Goal: Check status: Check status

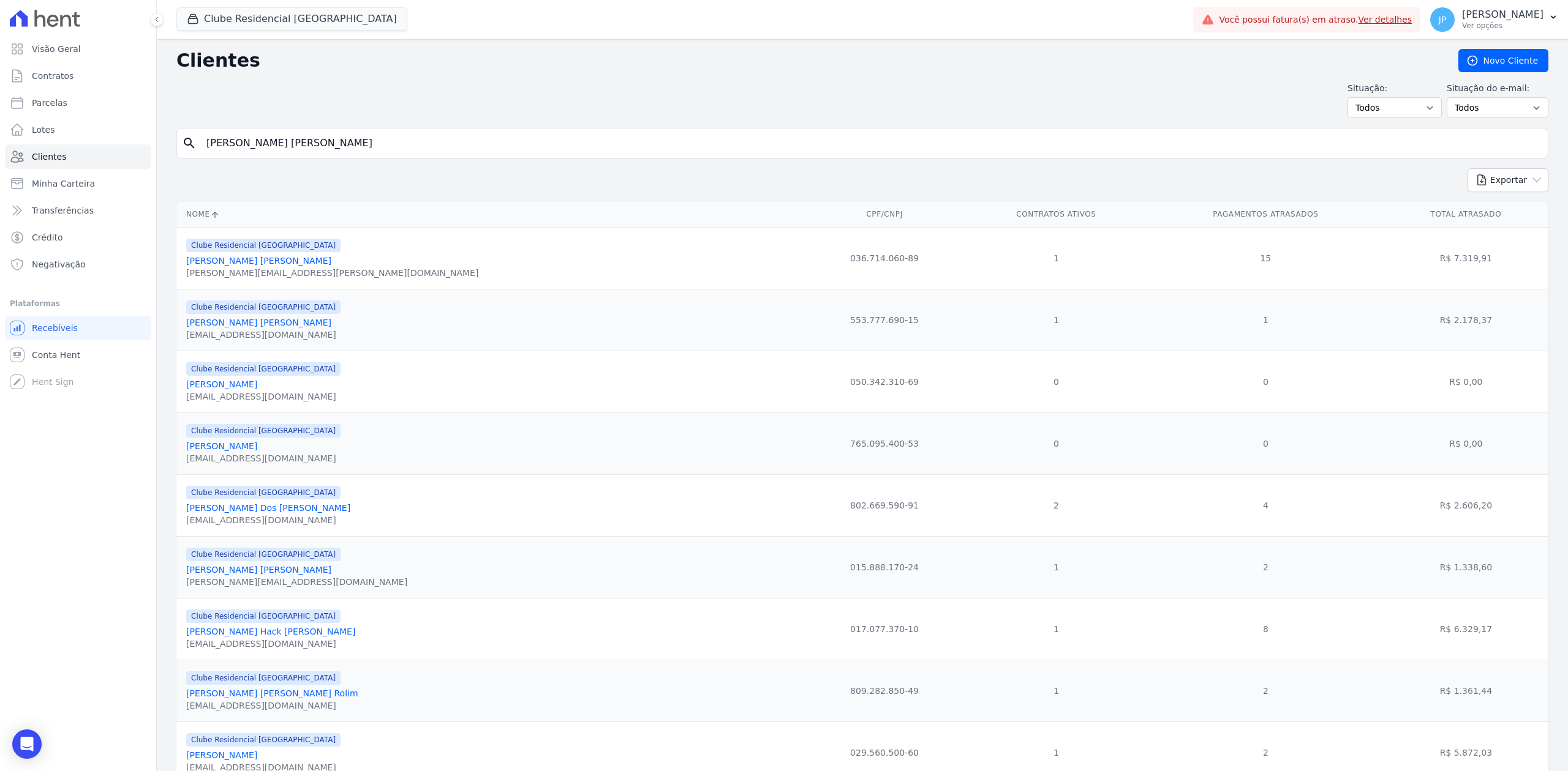
type input "[PERSON_NAME] [PERSON_NAME]"
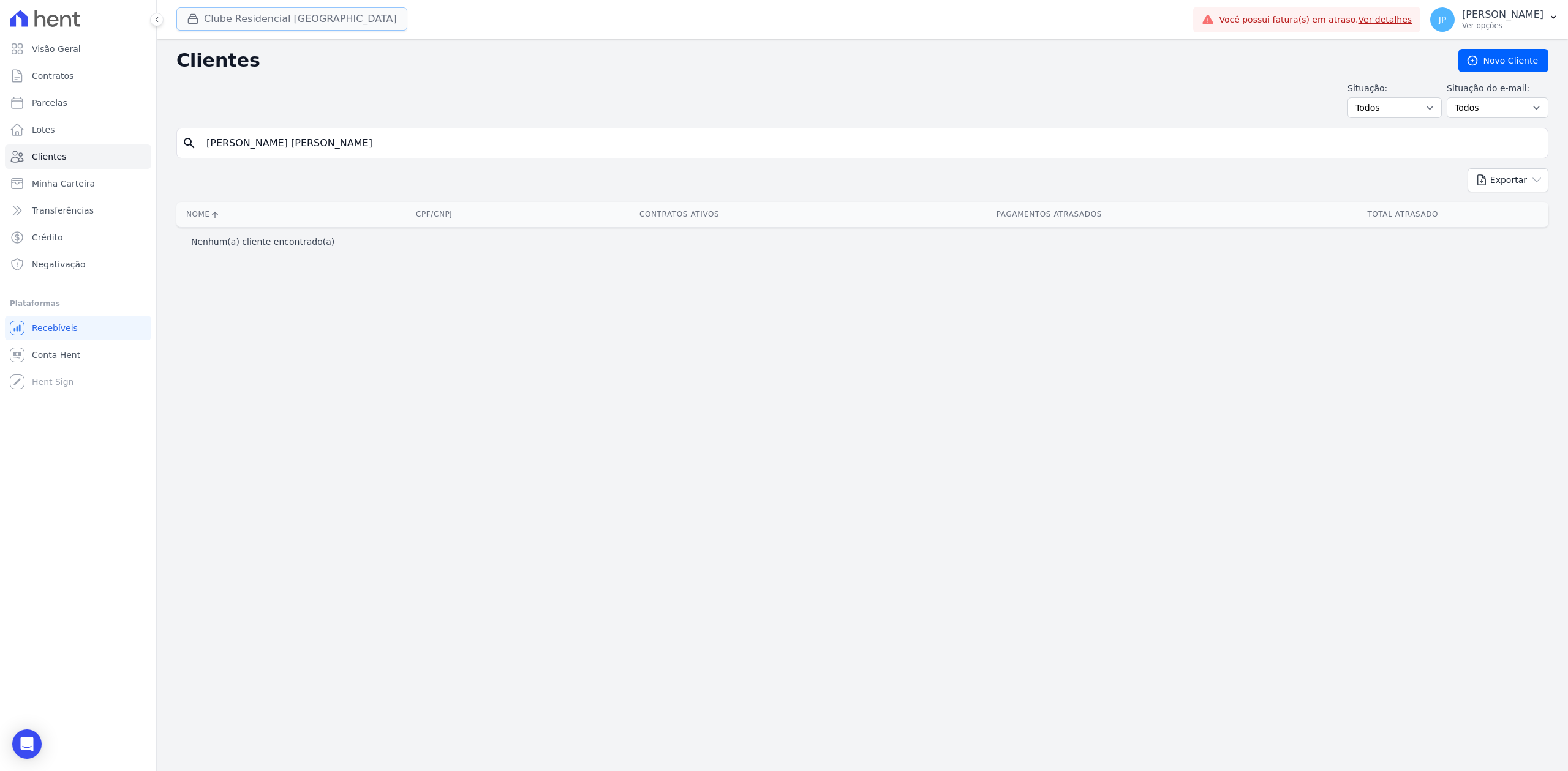
click at [196, 8] on button "Clube Residencial [GEOGRAPHIC_DATA]" at bounding box center [292, 19] width 231 height 23
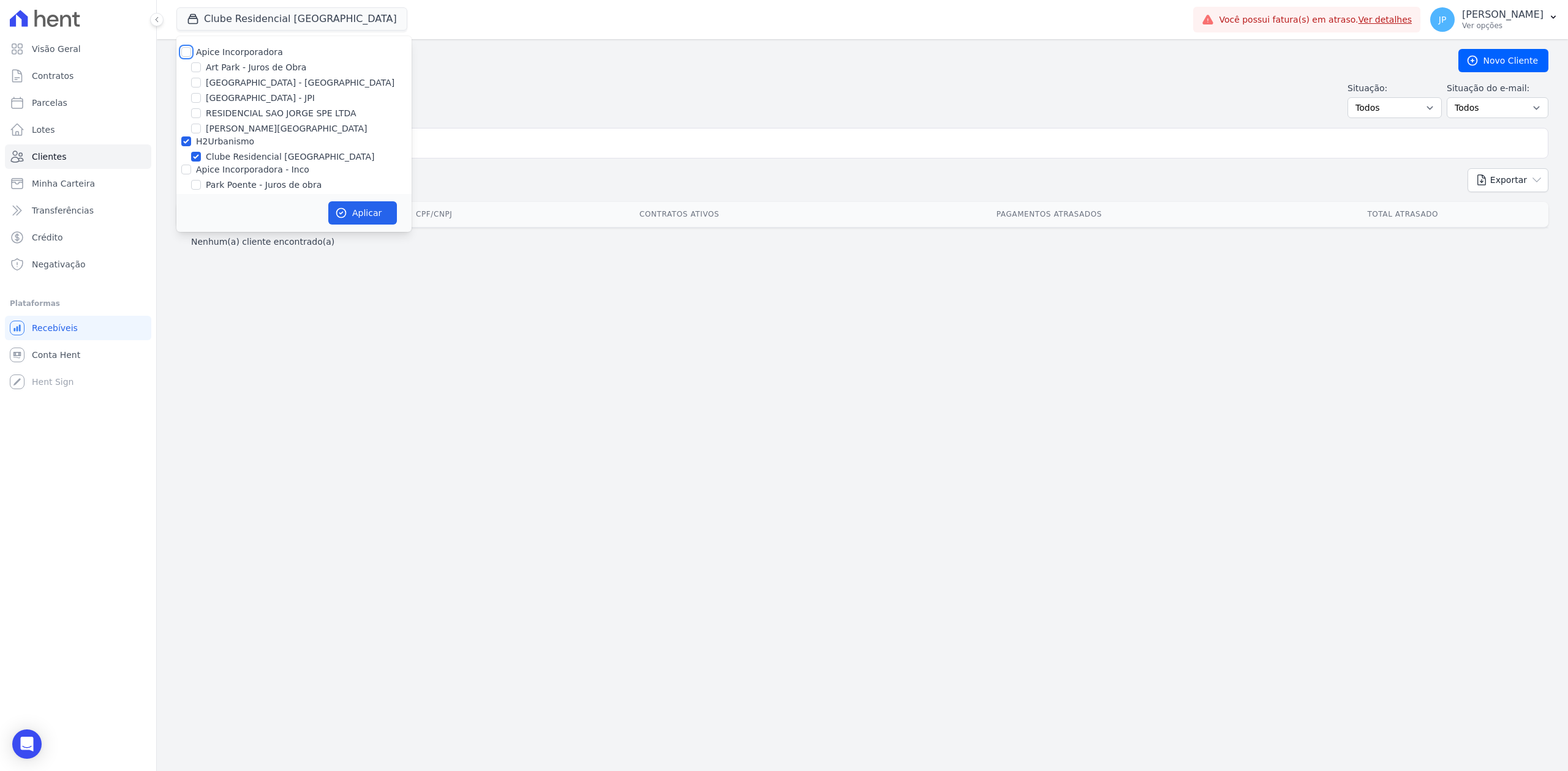
click at [187, 47] on input "Apice Incorporadora" at bounding box center [186, 51] width 10 height 10
checkbox input "true"
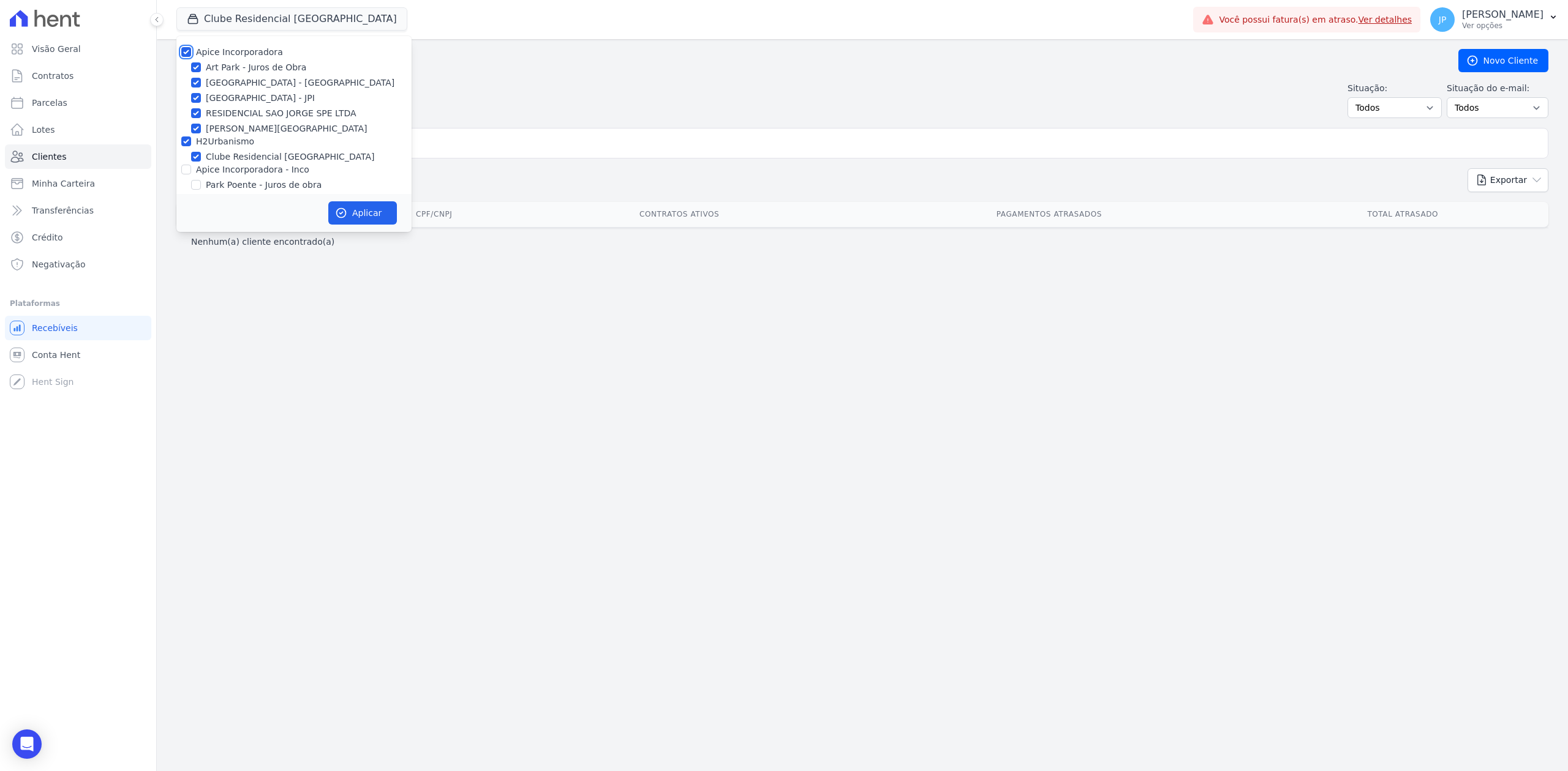
checkbox input "true"
click at [190, 165] on input "Apice Incorporadora - Inco" at bounding box center [186, 169] width 10 height 10
checkbox input "true"
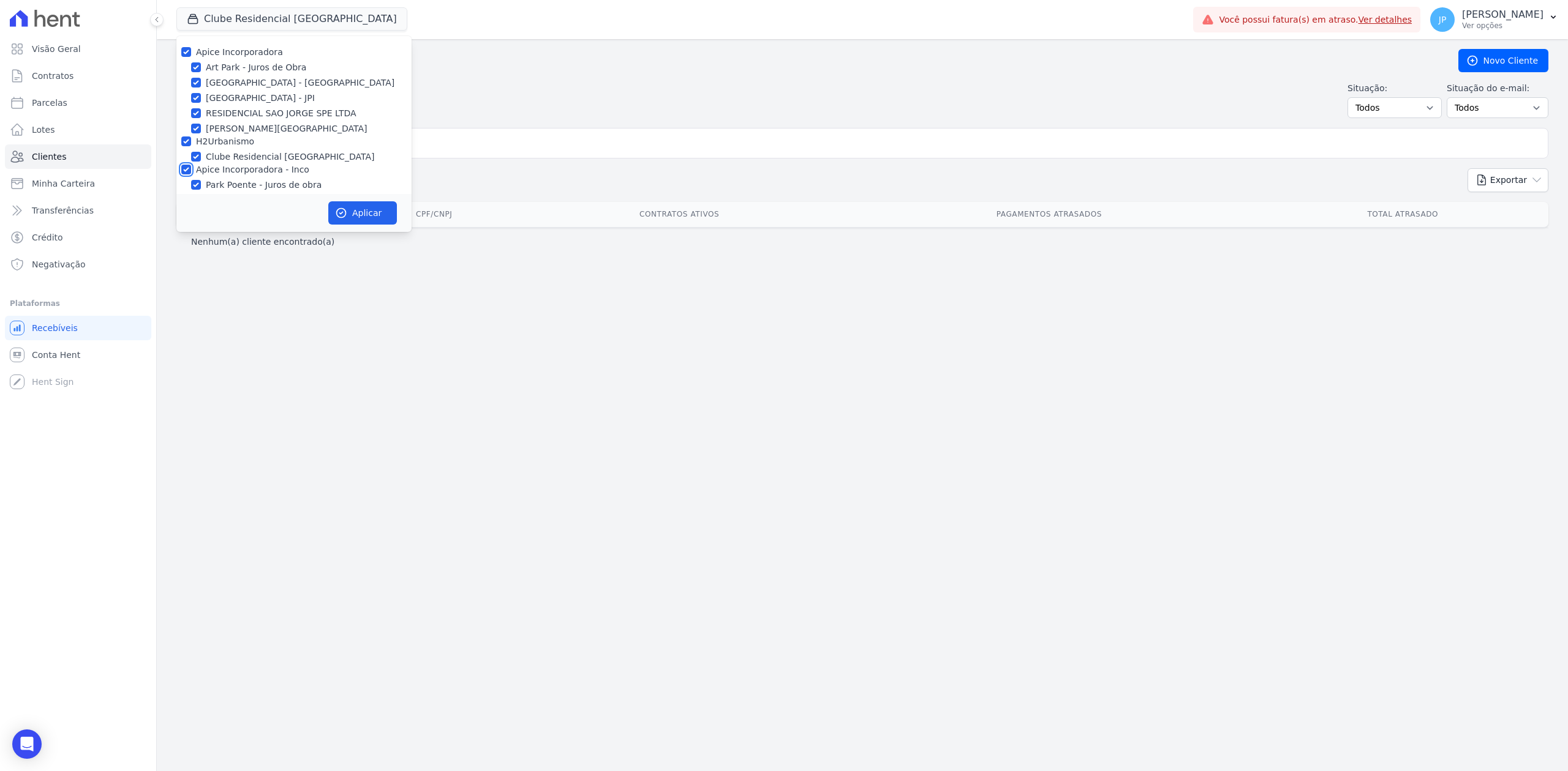
checkbox input "true"
click at [366, 218] on button "Aplicar" at bounding box center [363, 213] width 69 height 23
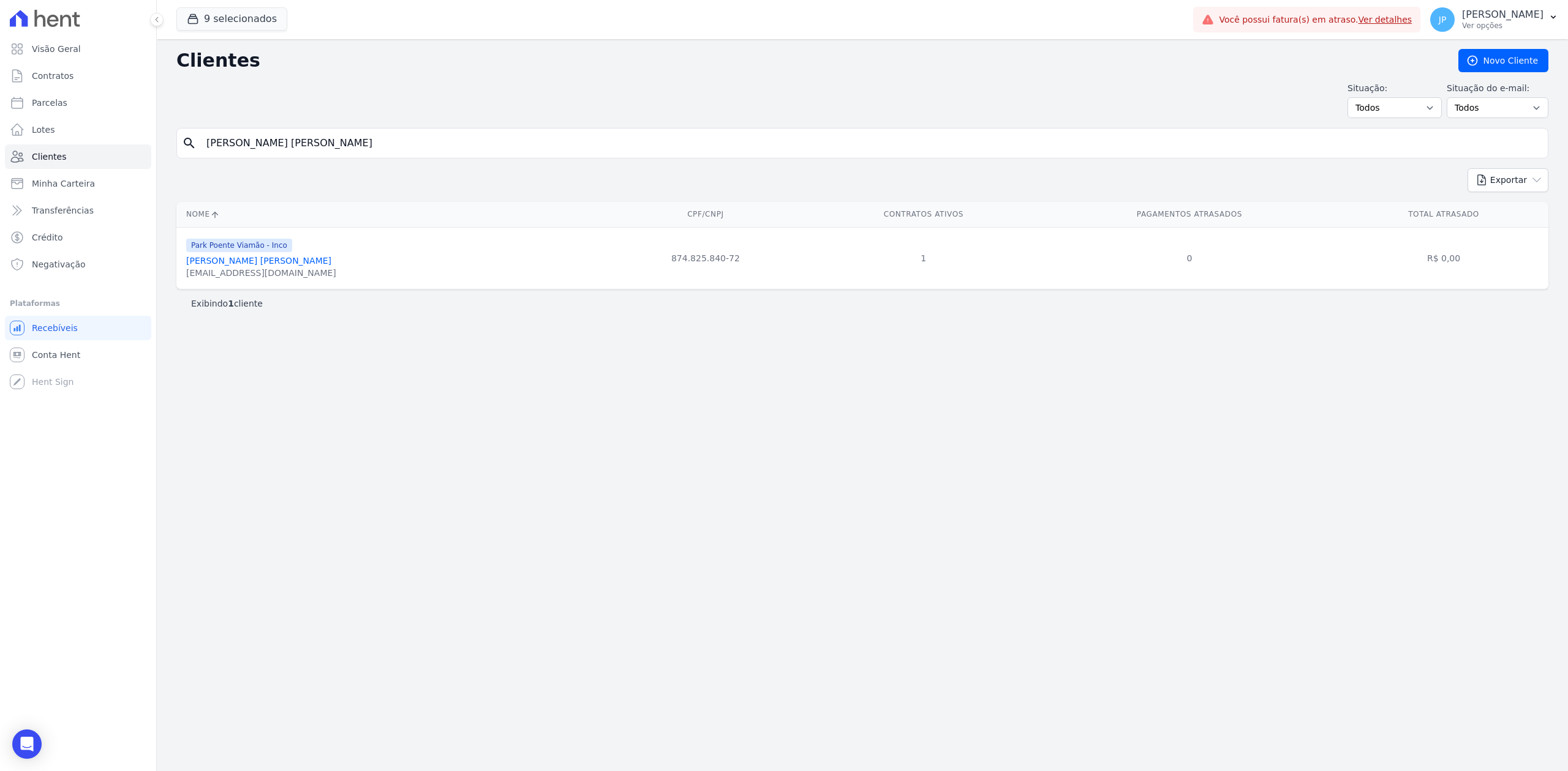
click at [224, 265] on link "[PERSON_NAME] [PERSON_NAME]" at bounding box center [258, 261] width 145 height 10
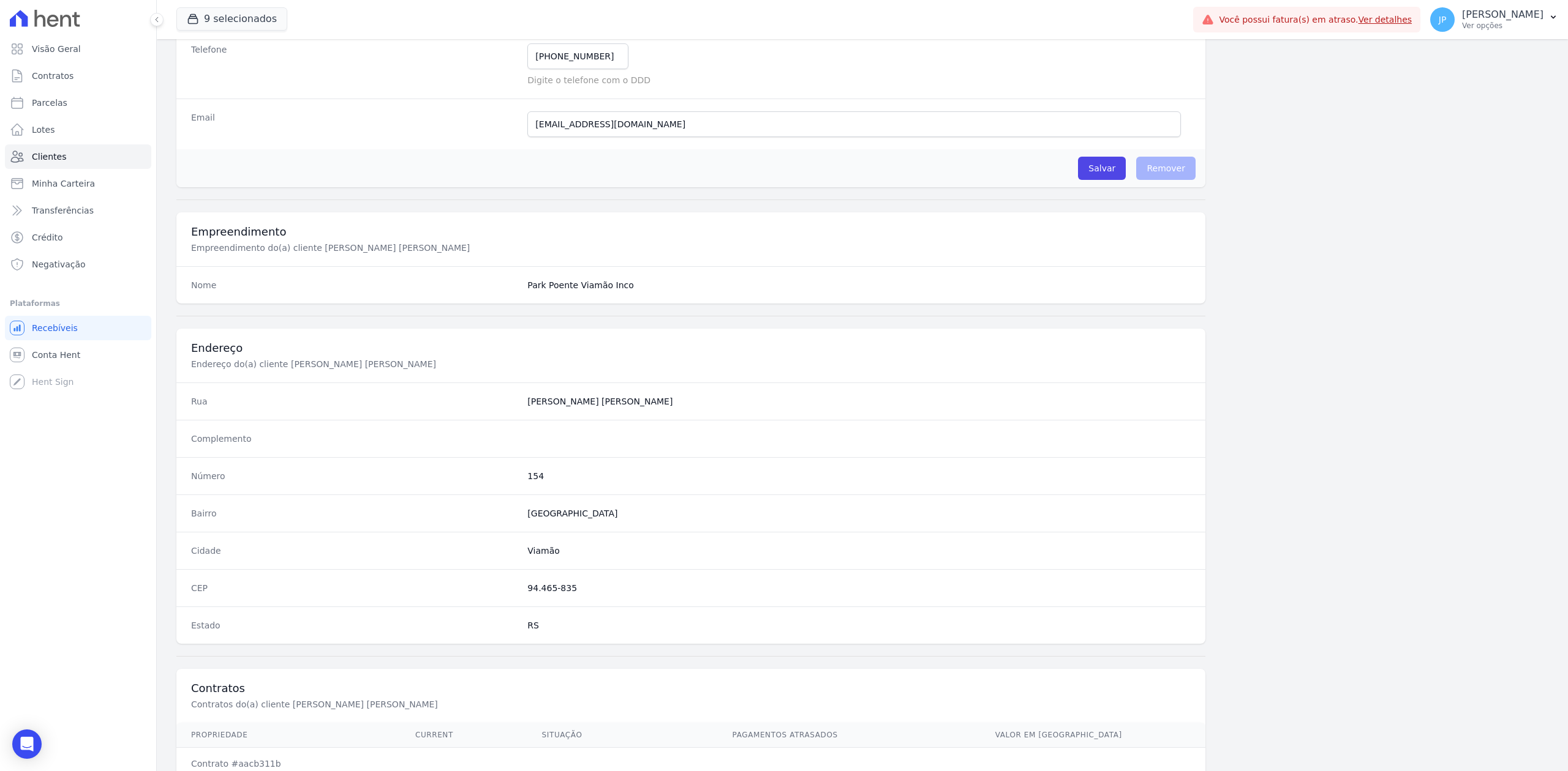
scroll to position [380, 0]
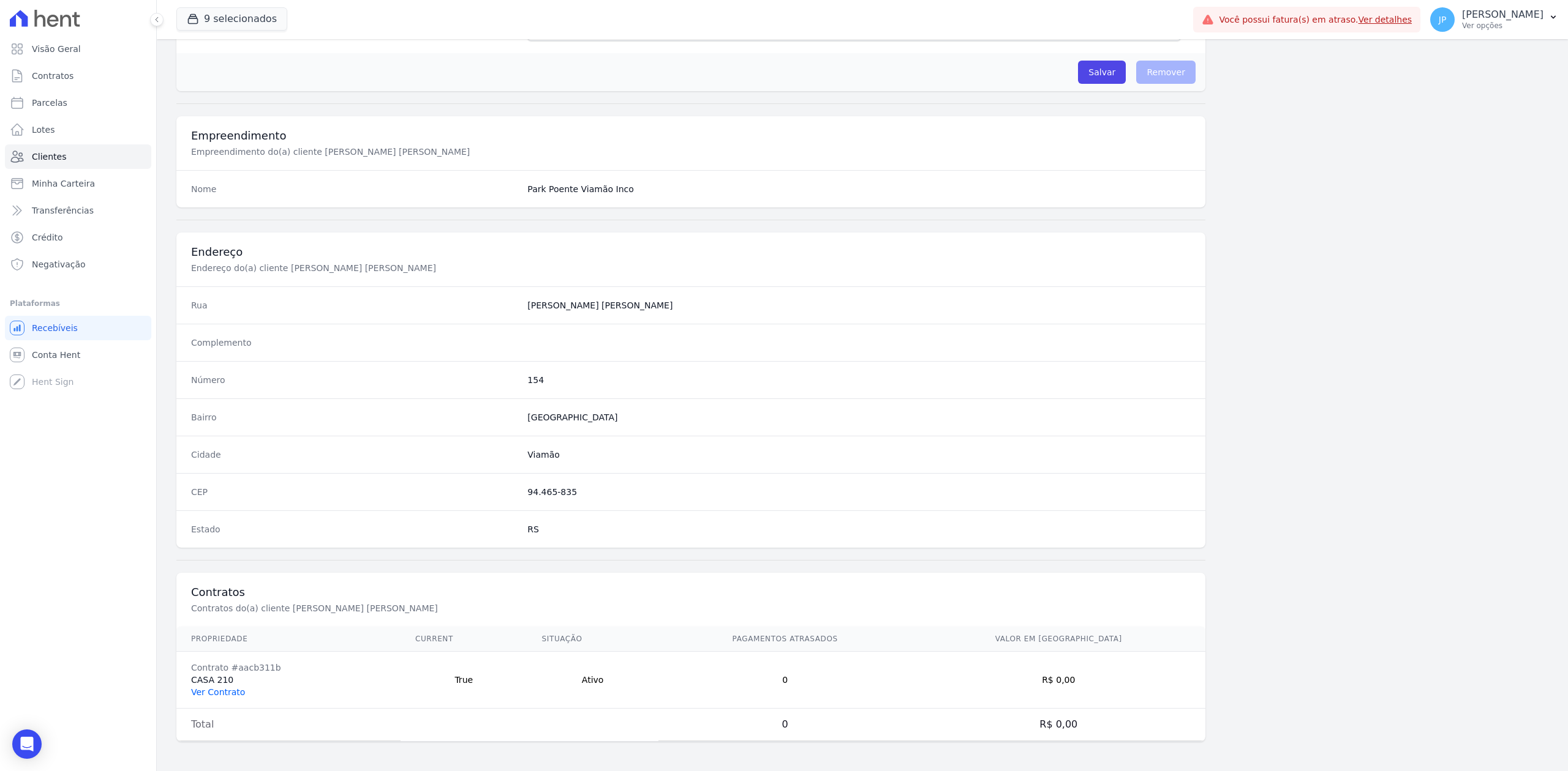
click at [222, 691] on link "Ver Contrato" at bounding box center [218, 692] width 54 height 10
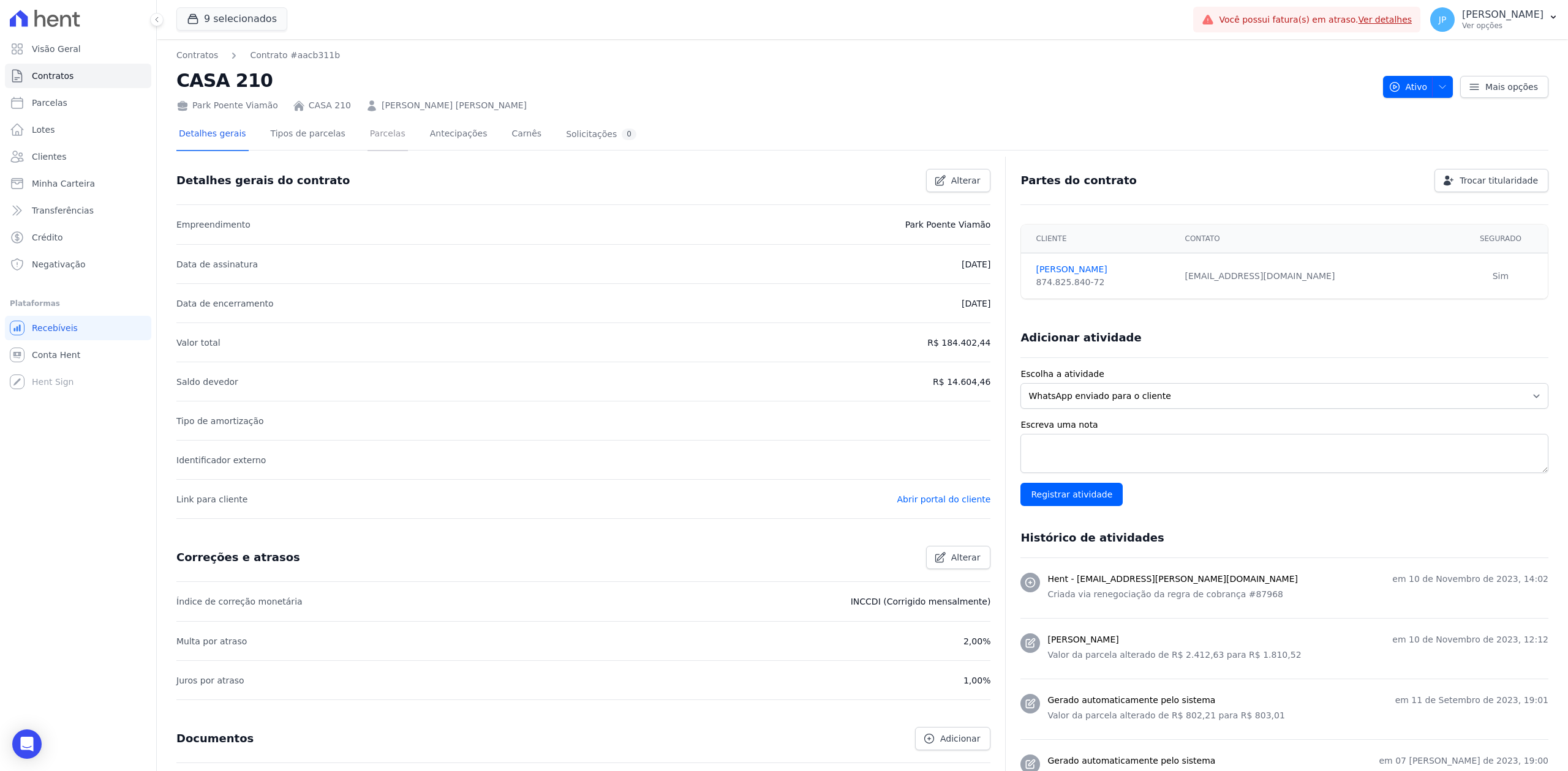
click at [375, 135] on link "Parcelas" at bounding box center [388, 135] width 41 height 32
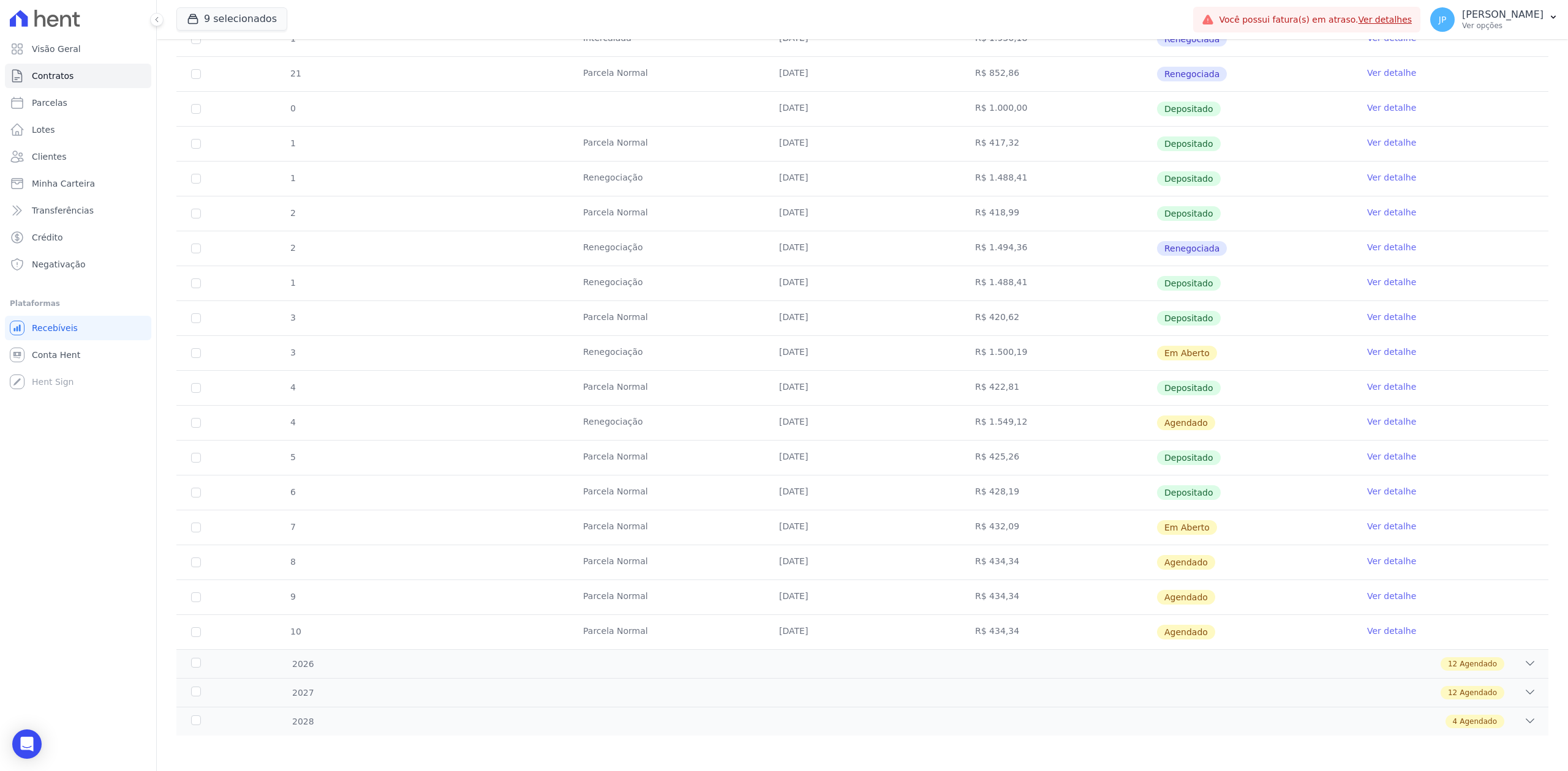
scroll to position [335, 0]
click at [1383, 345] on link "Ver detalhe" at bounding box center [1392, 350] width 49 height 12
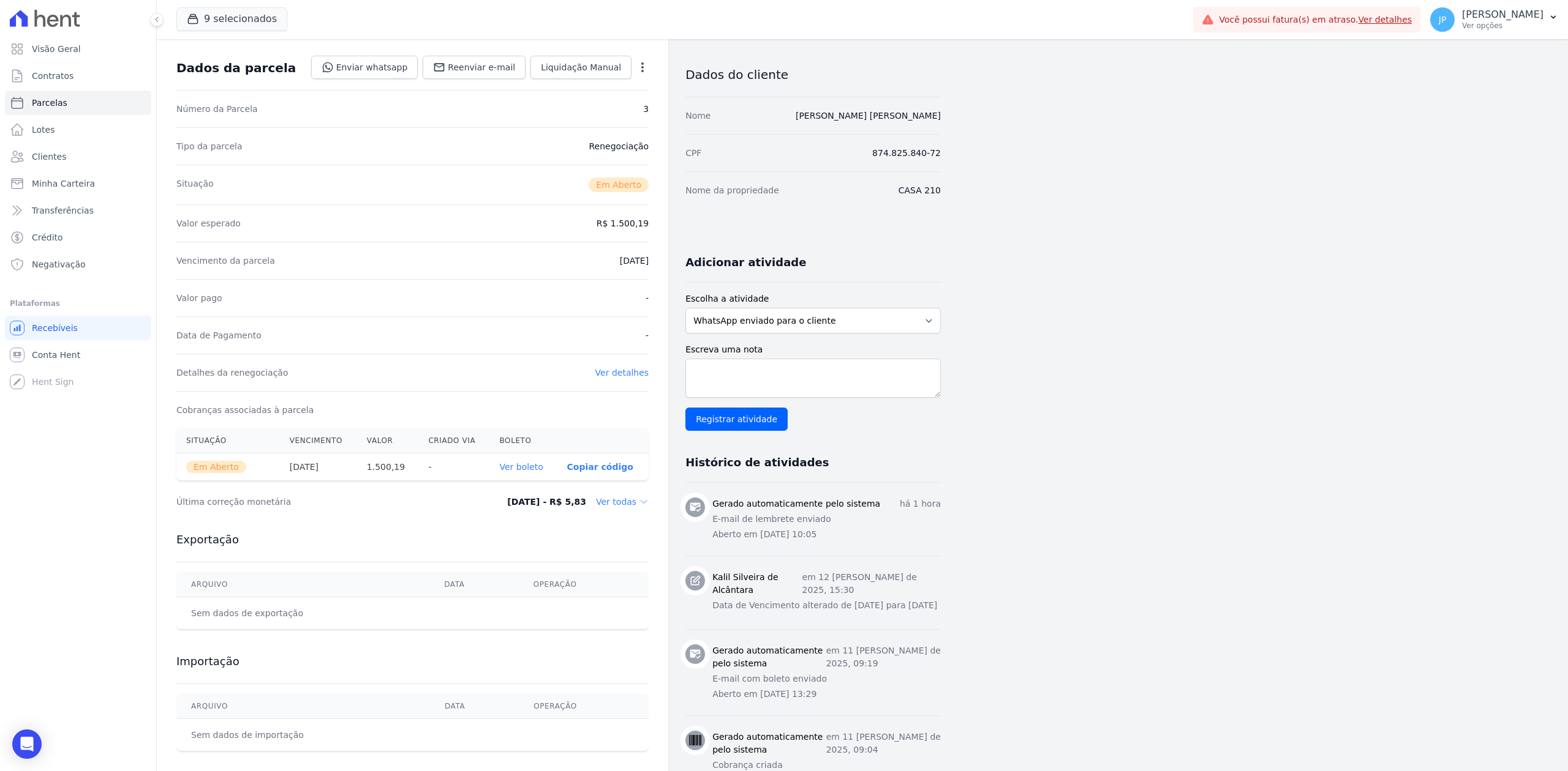
scroll to position [81, 0]
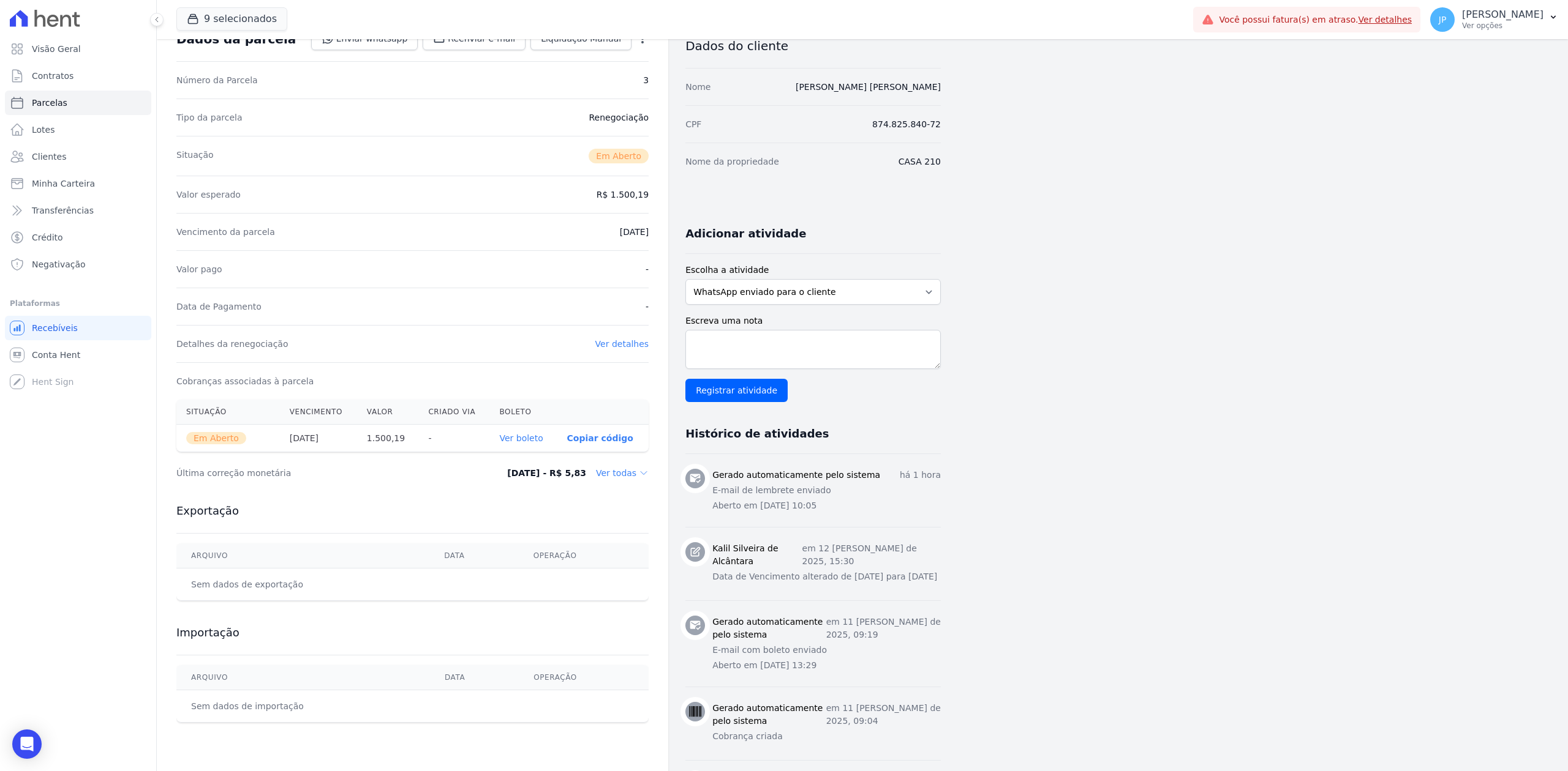
click at [639, 478] on icon at bounding box center [643, 473] width 10 height 10
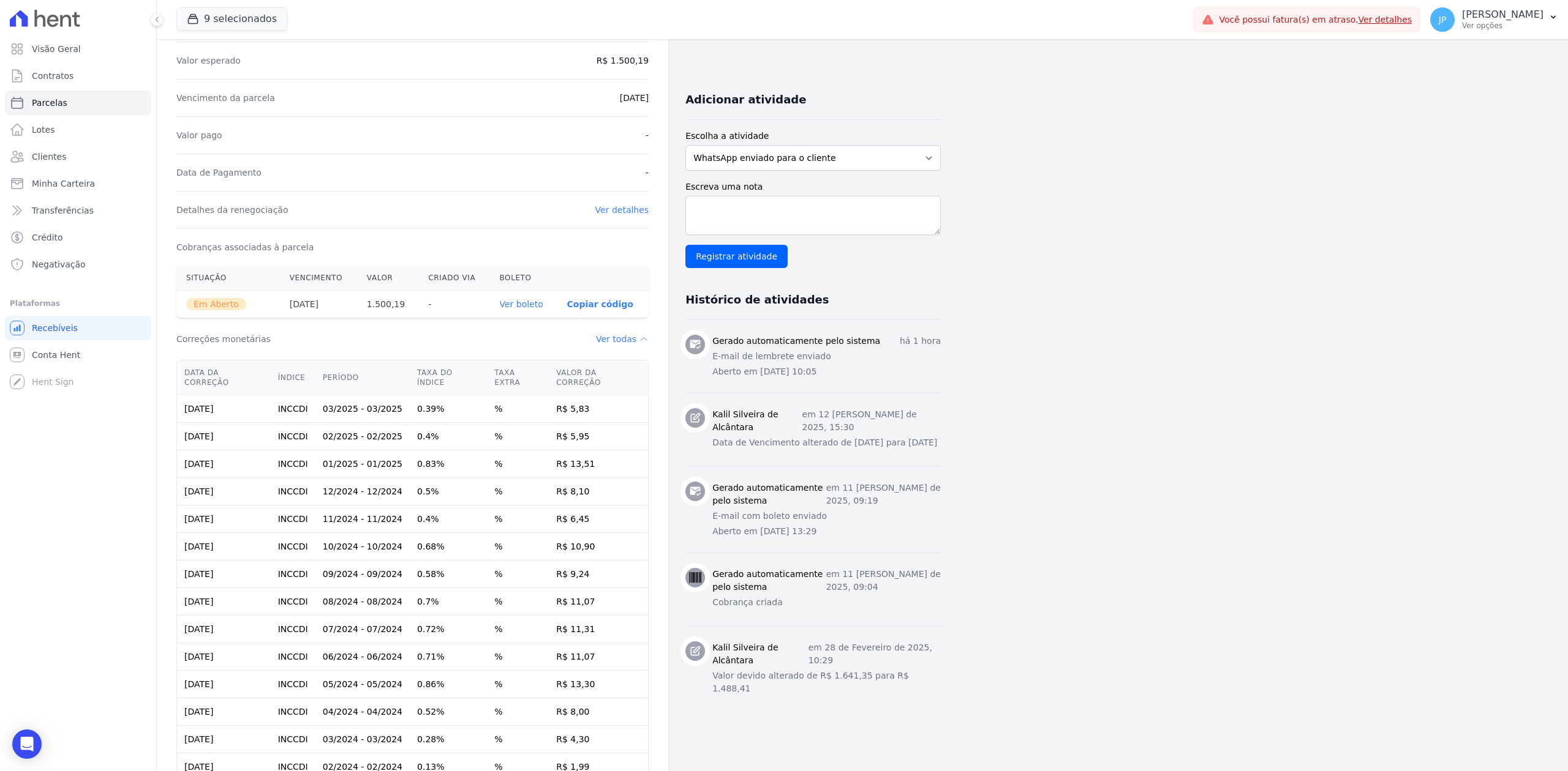
scroll to position [0, 0]
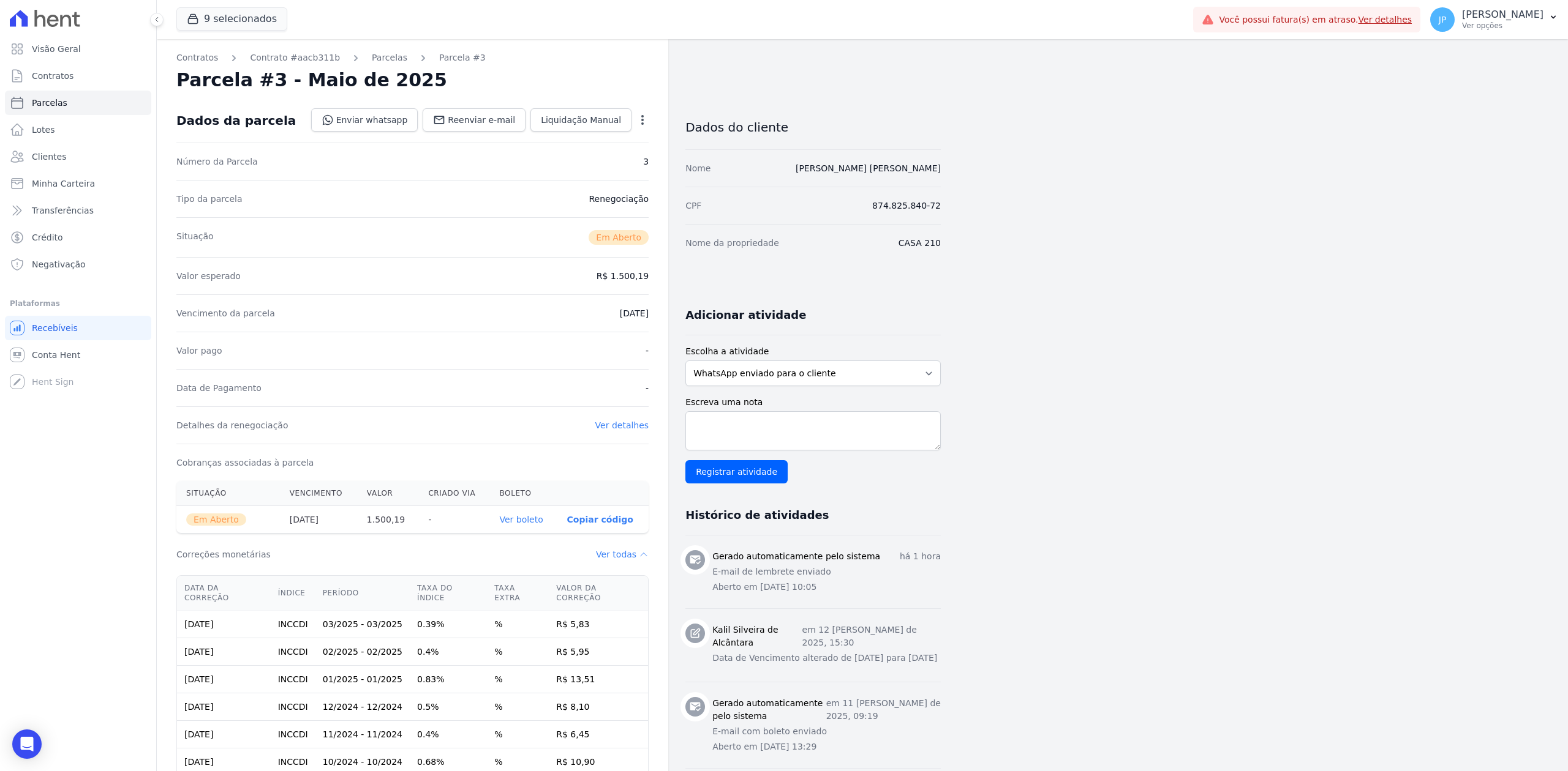
drag, startPoint x: 604, startPoint y: 275, endPoint x: 656, endPoint y: 274, distance: 52.0
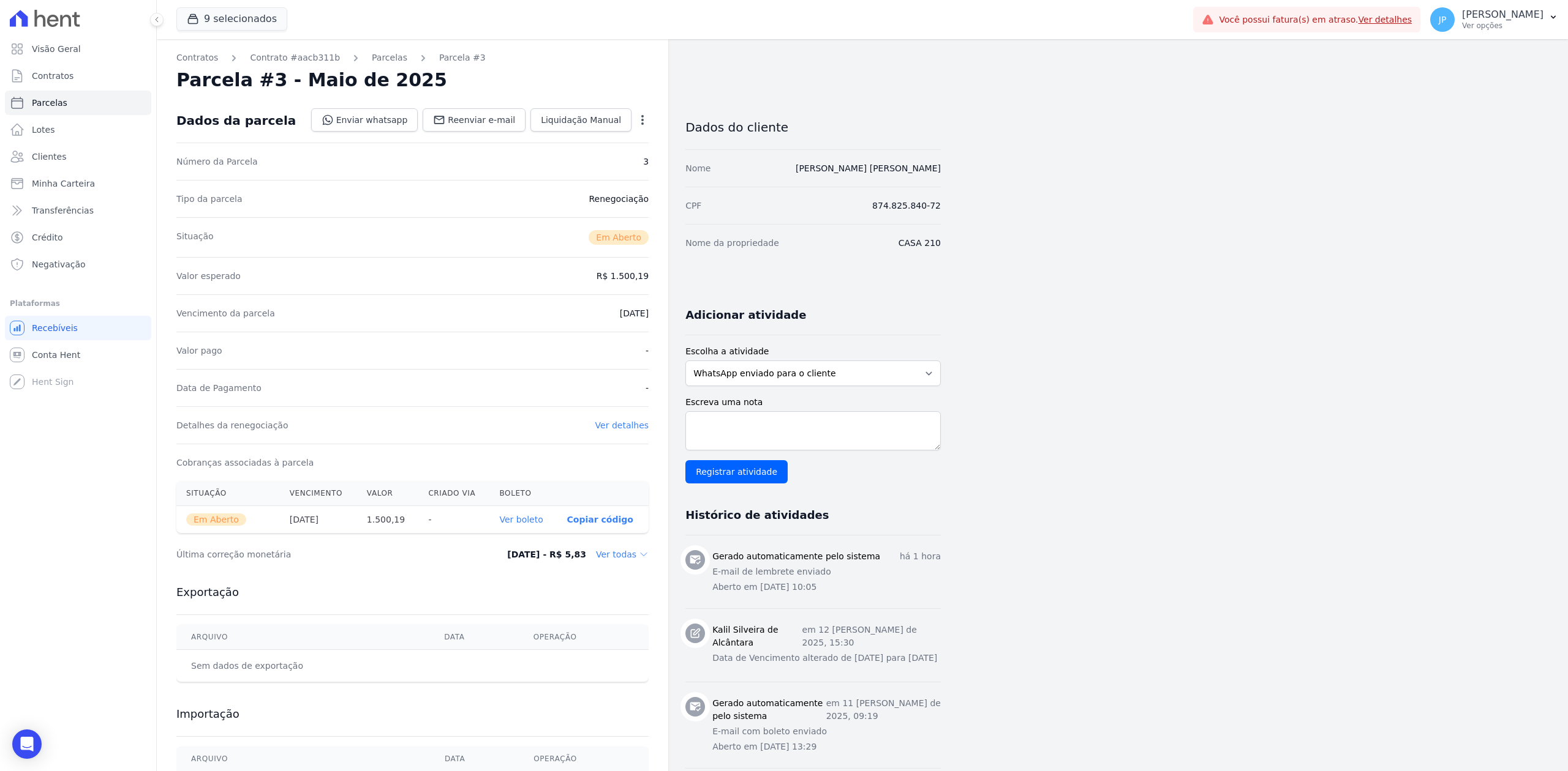
copy dd "R$ 1.500,19"
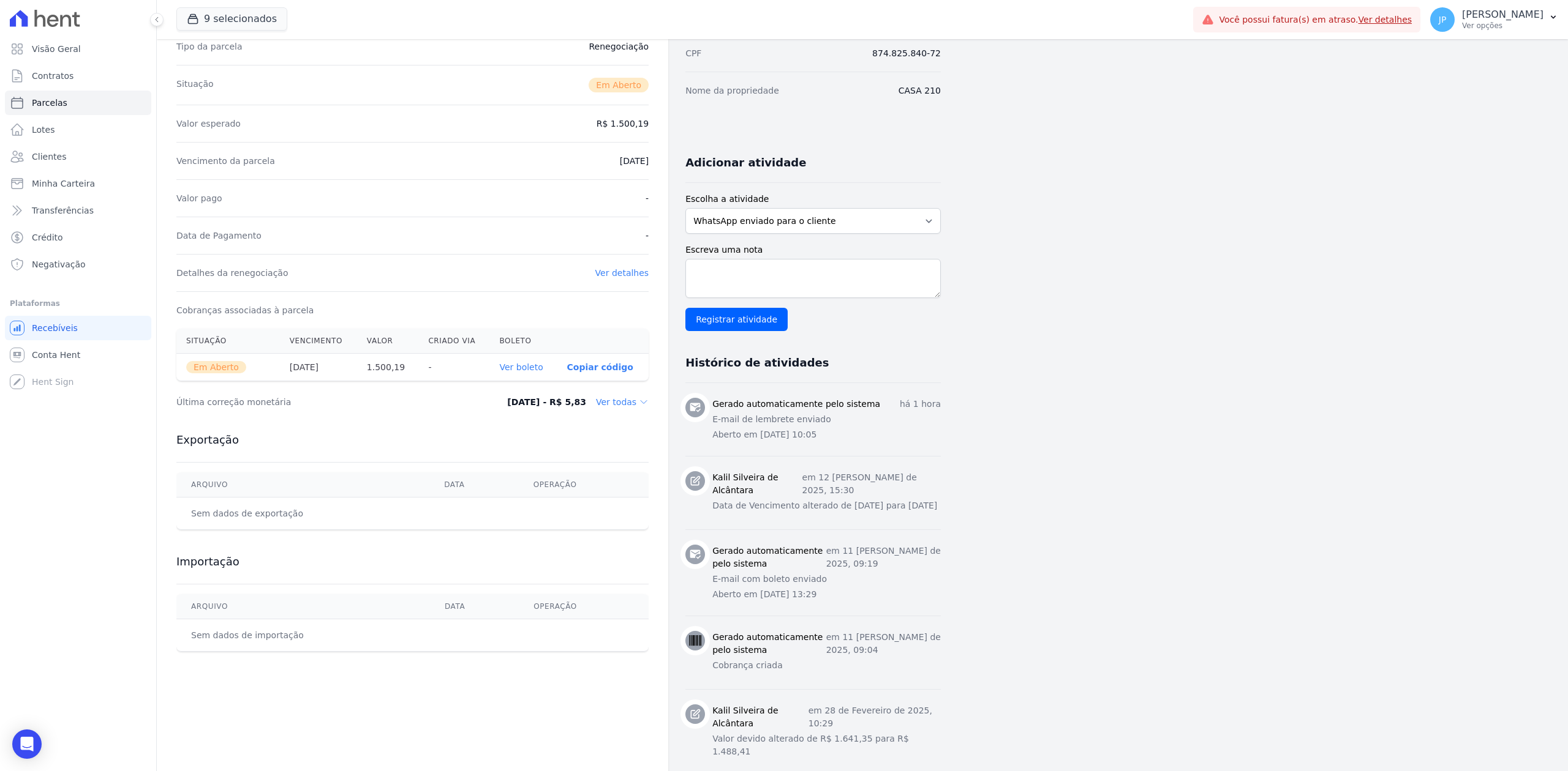
scroll to position [153, 0]
click at [628, 270] on link "Ver detalhes" at bounding box center [622, 272] width 54 height 10
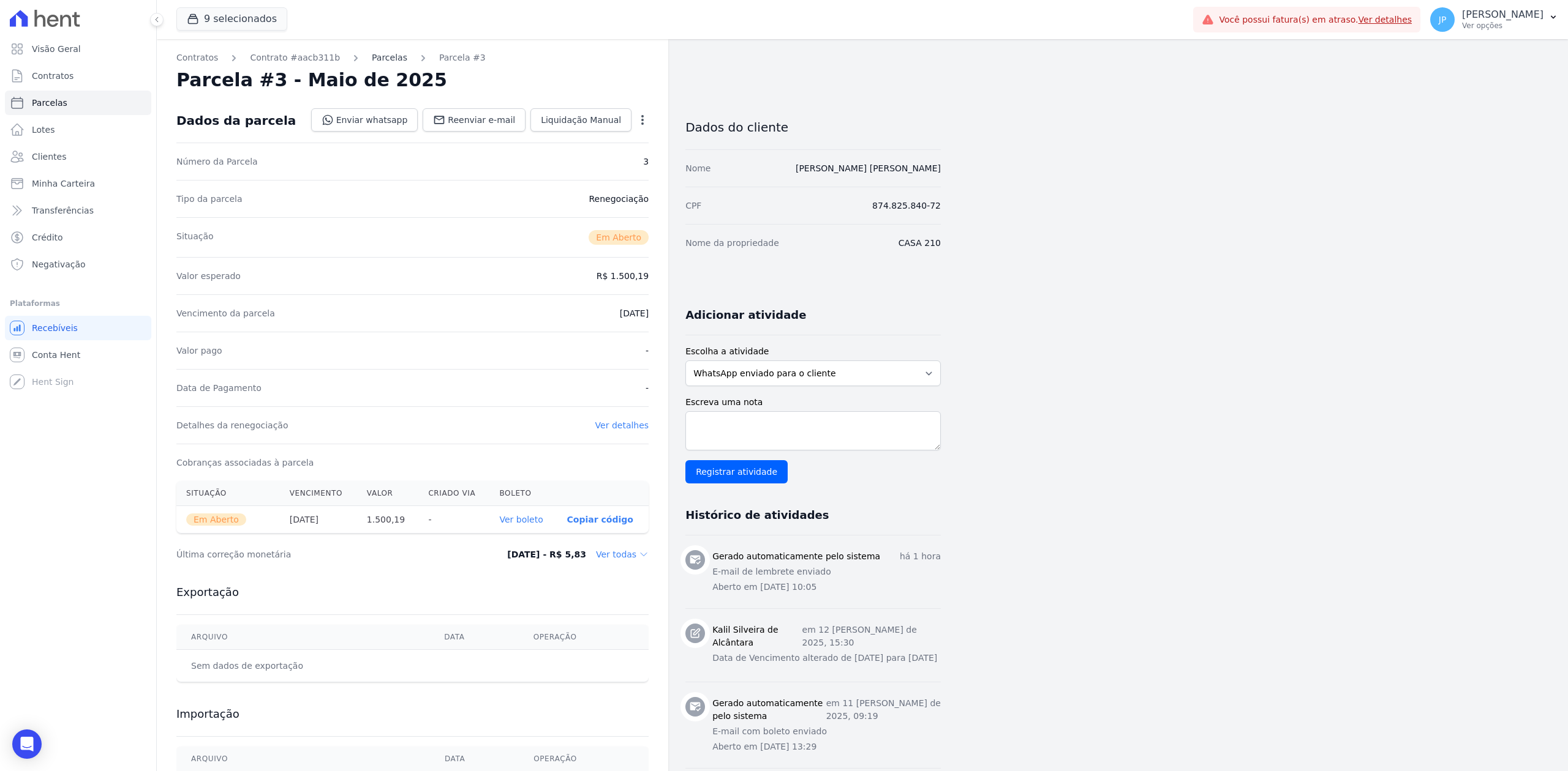
click at [378, 62] on link "Parcelas" at bounding box center [389, 58] width 35 height 13
